Goal: Transaction & Acquisition: Subscribe to service/newsletter

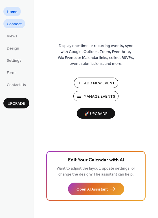
click at [12, 25] on span "Connect" at bounding box center [14, 24] width 15 height 6
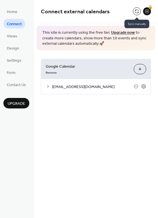
click at [135, 10] on button at bounding box center [137, 11] width 8 height 8
click at [143, 86] on icon at bounding box center [143, 86] width 5 height 5
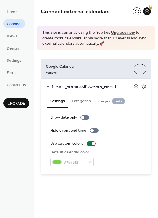
click at [87, 101] on button "Categories" at bounding box center [81, 100] width 26 height 13
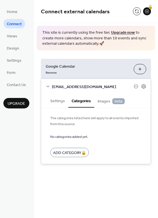
click at [102, 100] on span "Images beta" at bounding box center [111, 101] width 27 height 6
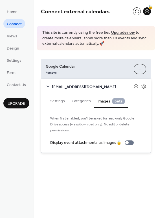
click at [61, 100] on button "Settings" at bounding box center [58, 100] width 22 height 13
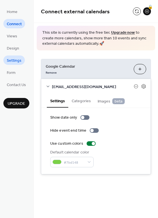
click at [14, 59] on span "Settings" at bounding box center [14, 61] width 15 height 6
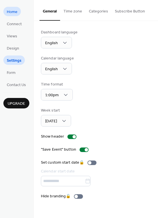
click at [10, 13] on span "Home" at bounding box center [12, 12] width 11 height 6
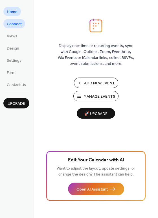
click at [20, 22] on span "Connect" at bounding box center [14, 24] width 15 height 6
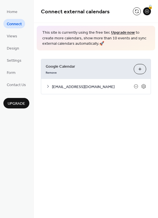
click at [127, 31] on link "Upgrade now" at bounding box center [123, 33] width 24 height 8
